Goal: Information Seeking & Learning: Learn about a topic

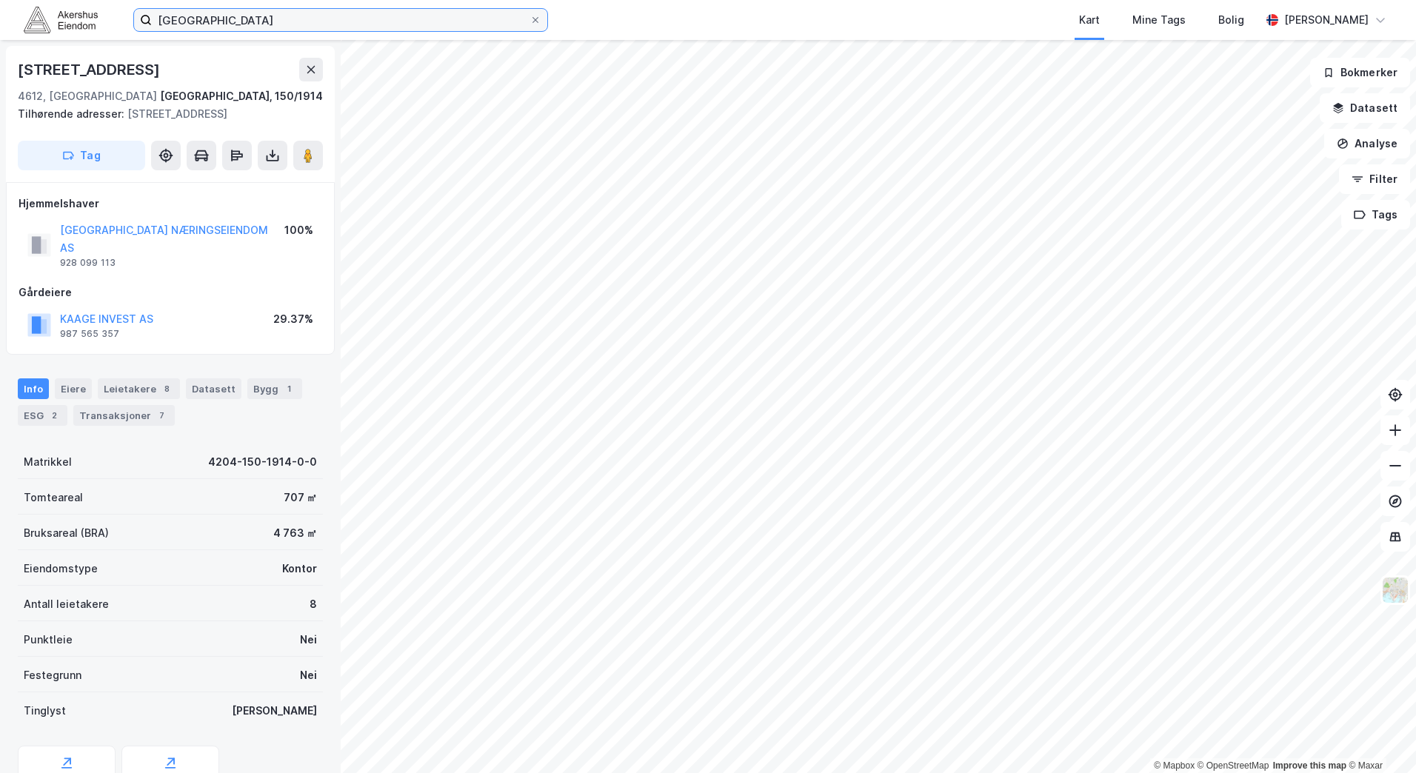
click at [307, 24] on input "[GEOGRAPHIC_DATA]" at bounding box center [341, 20] width 378 height 22
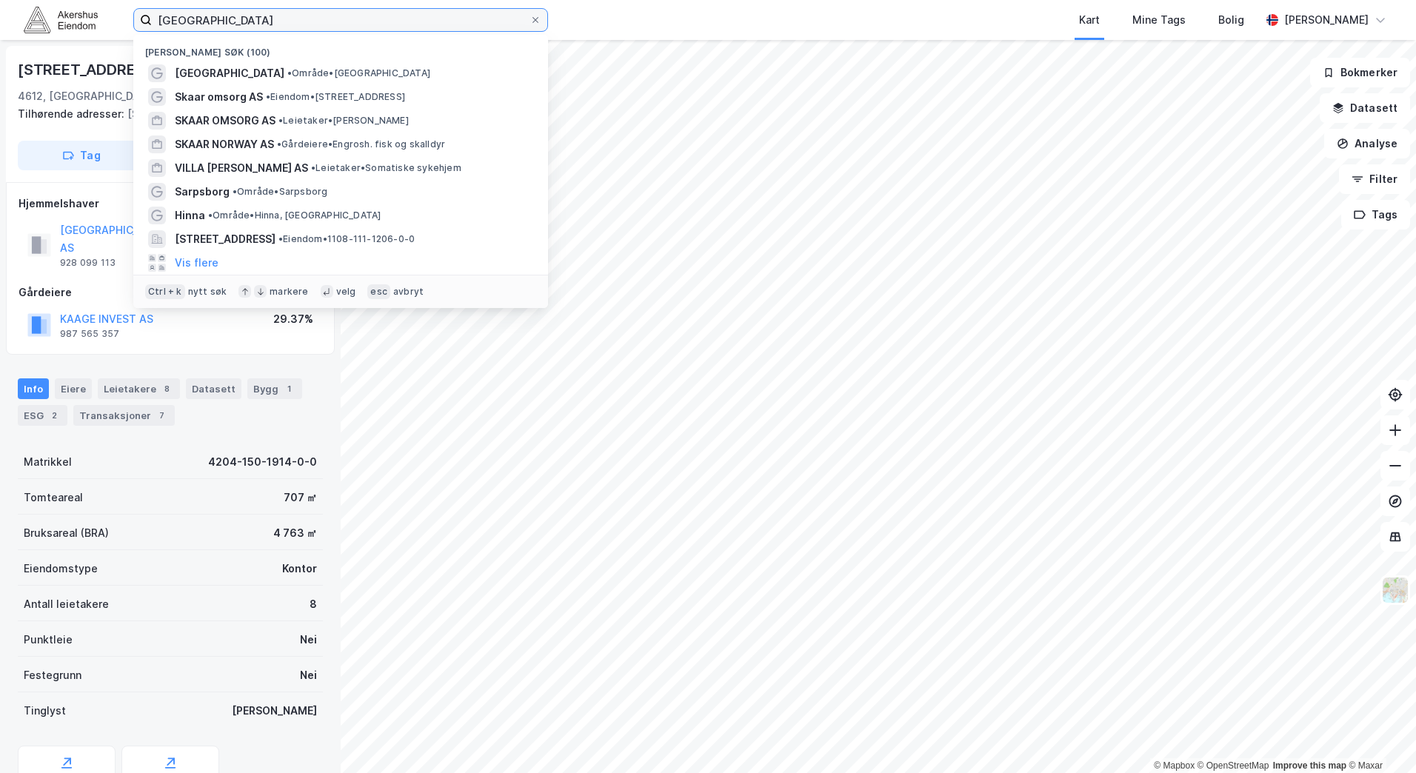
click at [307, 24] on input "[GEOGRAPHIC_DATA]" at bounding box center [341, 20] width 378 height 22
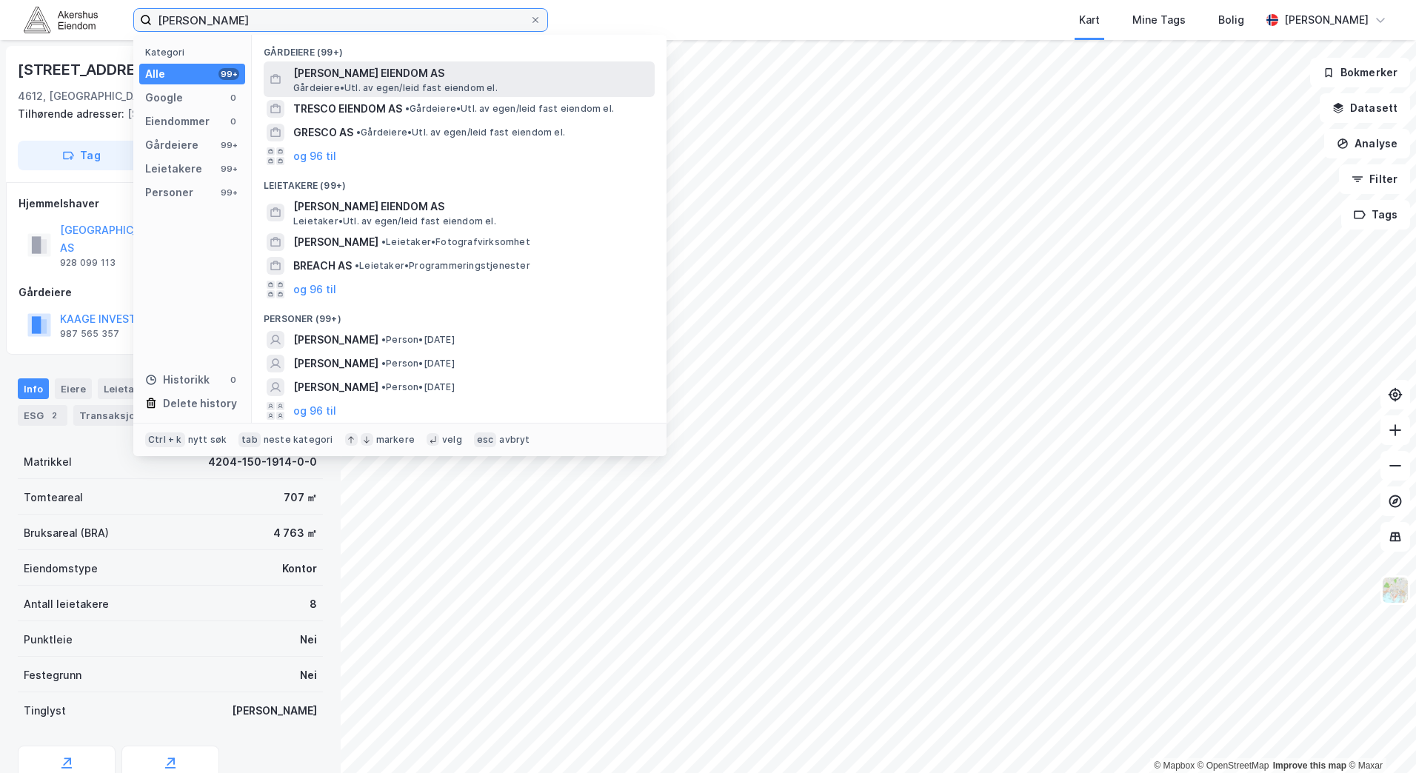
type input "[PERSON_NAME]"
click at [372, 77] on span "[PERSON_NAME] EIENDOM AS" at bounding box center [470, 73] width 355 height 18
